Goal: Information Seeking & Learning: Learn about a topic

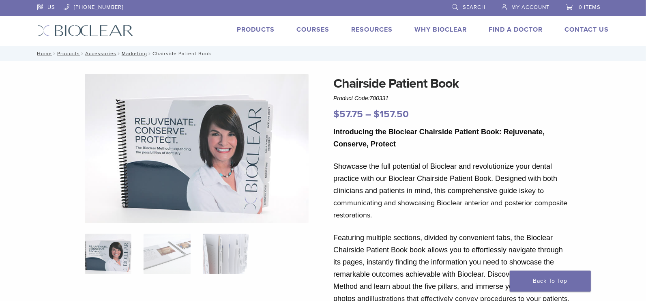
click at [304, 28] on link "Courses" at bounding box center [313, 30] width 33 height 8
